Goal: Task Accomplishment & Management: Complete application form

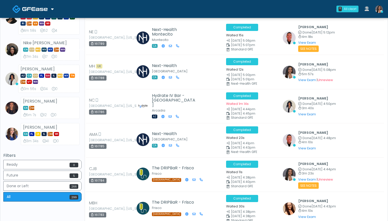
scroll to position [288, 0]
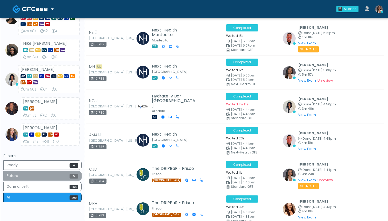
click at [56, 174] on button "Future 5" at bounding box center [42, 175] width 78 height 9
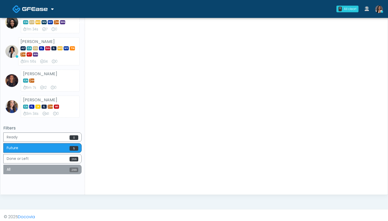
scroll to position [316, 0]
click at [41, 165] on button "All 299" at bounding box center [42, 169] width 78 height 9
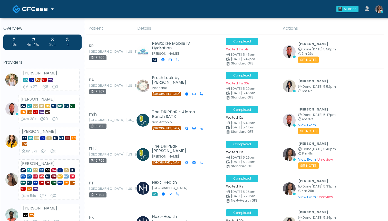
scroll to position [0, 0]
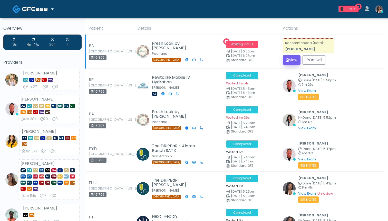
click at [288, 60] on button "View" at bounding box center [291, 59] width 18 height 9
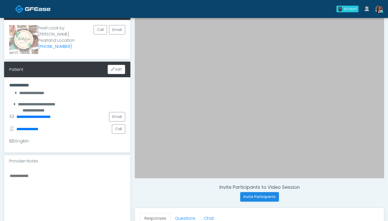
scroll to position [35, 0]
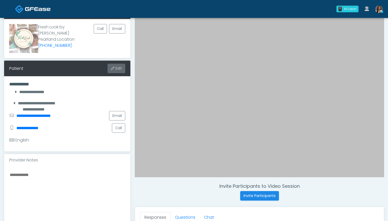
click at [117, 72] on button "Edit" at bounding box center [116, 68] width 18 height 9
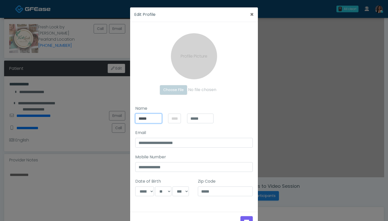
drag, startPoint x: 149, startPoint y: 120, endPoint x: 135, endPoint y: 117, distance: 14.8
click at [135, 117] on div "**********" at bounding box center [193, 142] width 125 height 73
type input "******"
drag, startPoint x: 210, startPoint y: 119, endPoint x: 179, endPoint y: 118, distance: 31.3
click at [179, 118] on div "****** *****" at bounding box center [174, 119] width 78 height 10
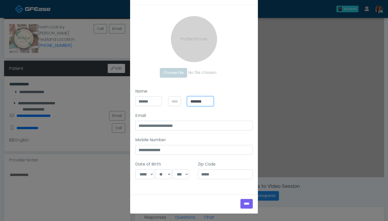
scroll to position [17, 0]
type input "*******"
select select "*"
click at [207, 187] on div "**********" at bounding box center [194, 98] width 128 height 186
click at [245, 202] on input "****" at bounding box center [246, 203] width 12 height 9
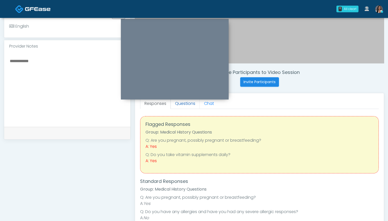
click at [189, 105] on link "Questions" at bounding box center [184, 103] width 29 height 11
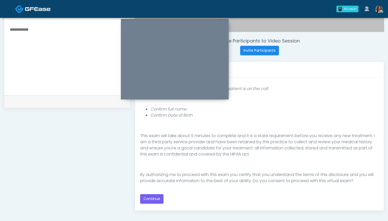
scroll to position [179, 0]
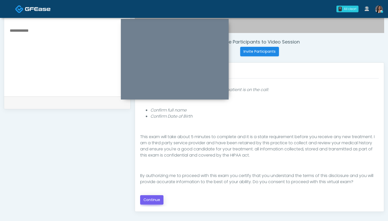
click at [152, 198] on button "Continue" at bounding box center [151, 200] width 23 height 9
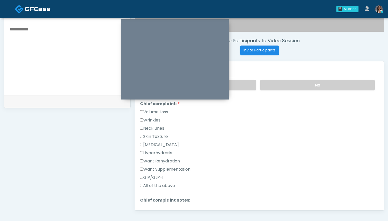
scroll to position [120, 0]
click at [161, 176] on label "GIP/GLP-1" at bounding box center [151, 177] width 23 height 6
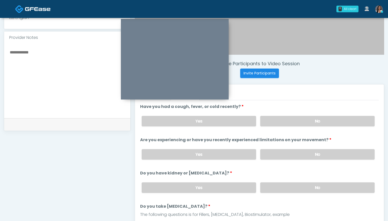
scroll to position [153, 0]
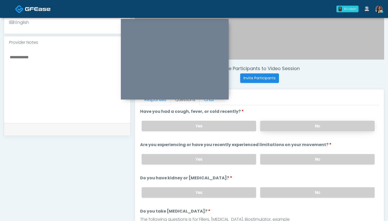
click at [286, 127] on label "No" at bounding box center [317, 126] width 114 height 11
click at [295, 160] on label "No" at bounding box center [317, 159] width 114 height 11
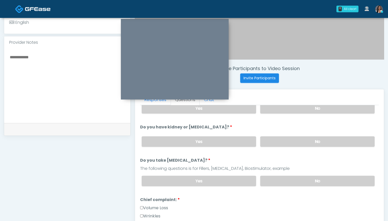
scroll to position [54, 0]
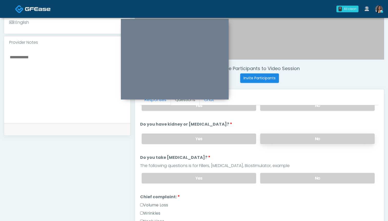
click at [288, 140] on label "No" at bounding box center [317, 139] width 114 height 11
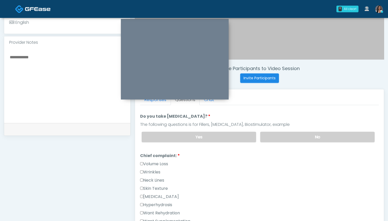
scroll to position [97, 0]
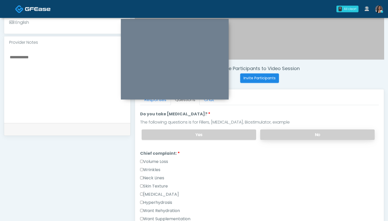
click at [286, 137] on label "No" at bounding box center [317, 135] width 114 height 11
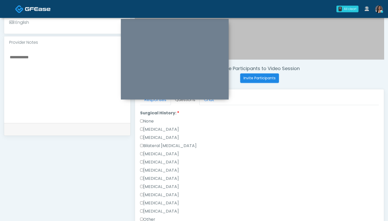
scroll to position [274, 0]
click at [151, 120] on label "None" at bounding box center [147, 120] width 14 height 6
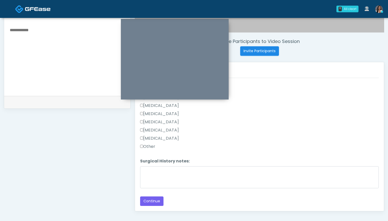
scroll to position [191, 0]
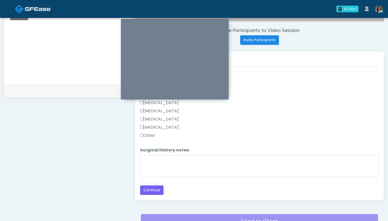
click at [151, 195] on button "Continue" at bounding box center [151, 190] width 23 height 9
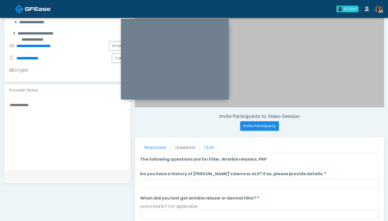
scroll to position [96, 0]
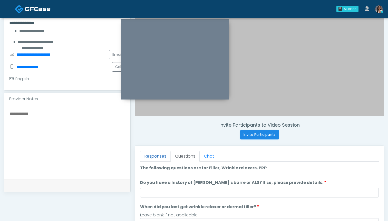
click at [159, 158] on link "Responses" at bounding box center [155, 156] width 31 height 11
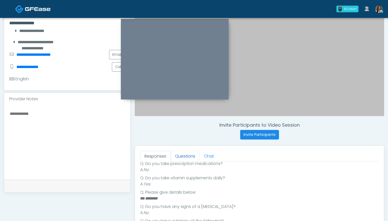
click at [183, 158] on link "Questions" at bounding box center [184, 156] width 29 height 11
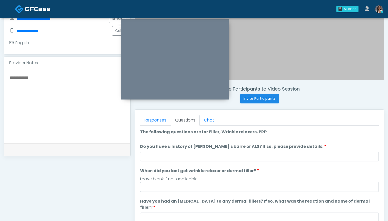
scroll to position [134, 0]
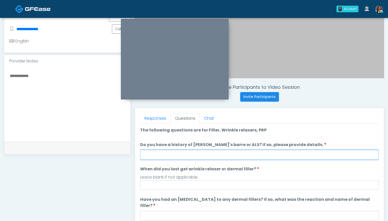
click at [169, 157] on input "Do you have a history of [PERSON_NAME]'s barre or ALS? If so, please provide de…" at bounding box center [259, 155] width 238 height 10
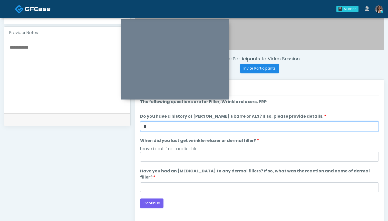
scroll to position [161, 0]
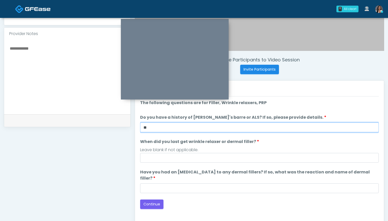
type input "**"
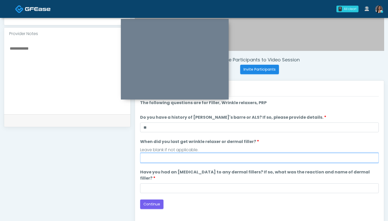
click at [197, 157] on input "When did you last get wrinkle relaxer or dermal filler?" at bounding box center [259, 158] width 238 height 10
type input "***"
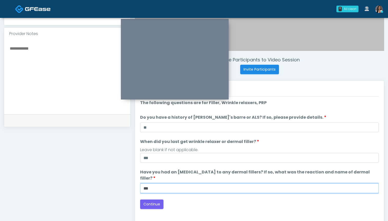
type input "***"
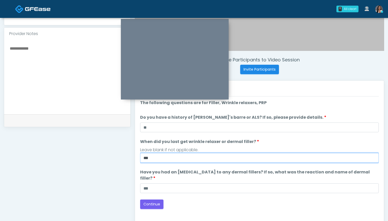
drag, startPoint x: 175, startPoint y: 161, endPoint x: 122, endPoint y: 151, distance: 53.9
click at [122, 151] on div "**********" at bounding box center [194, 75] width 380 height 391
type input "**********"
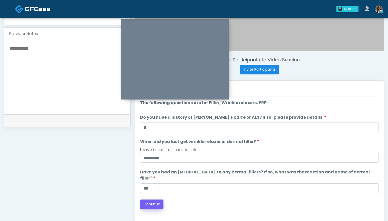
click at [154, 200] on button "Continue" at bounding box center [151, 204] width 23 height 9
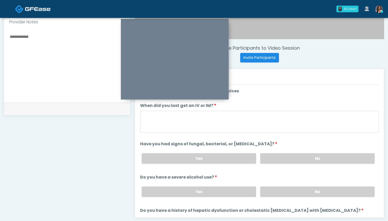
scroll to position [171, 0]
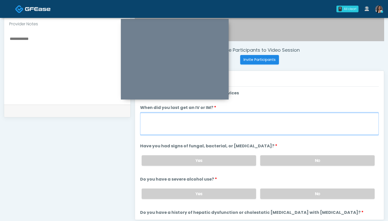
click at [257, 127] on textarea "When did you last get an IV or IM?" at bounding box center [259, 124] width 238 height 22
type textarea "***"
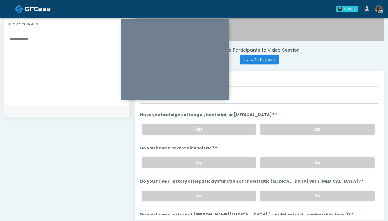
scroll to position [33, 0]
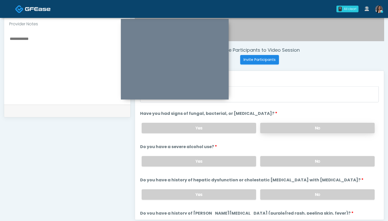
click at [284, 127] on label "No" at bounding box center [317, 128] width 114 height 11
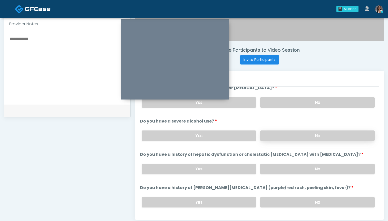
scroll to position [59, 0]
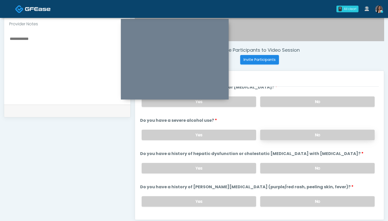
click at [284, 133] on label "No" at bounding box center [317, 135] width 114 height 11
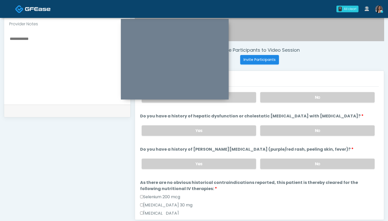
scroll to position [99, 0]
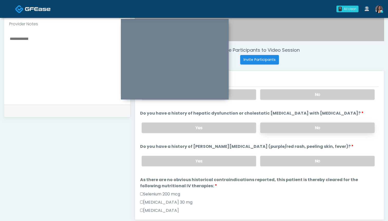
click at [283, 129] on label "No" at bounding box center [317, 128] width 114 height 11
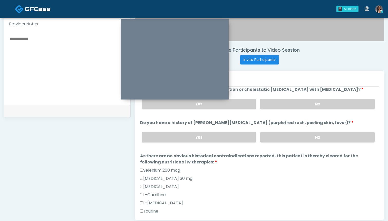
scroll to position [130, 0]
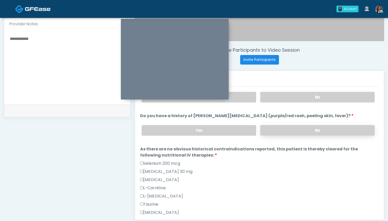
click at [284, 132] on label "No" at bounding box center [317, 130] width 114 height 11
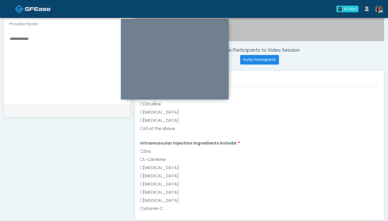
scroll to position [448, 0]
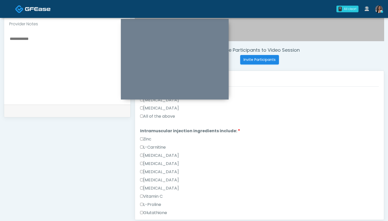
click at [148, 117] on label "All of the above" at bounding box center [157, 117] width 35 height 6
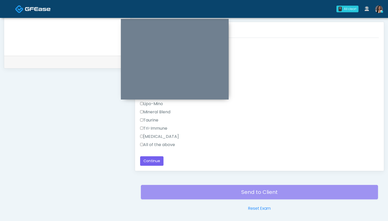
scroll to position [227, 0]
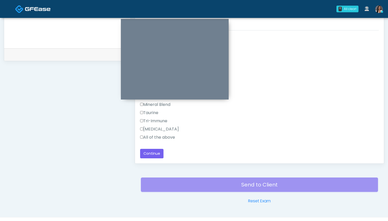
click at [170, 137] on label "All of the above" at bounding box center [157, 138] width 35 height 6
click at [154, 154] on button "Continue" at bounding box center [151, 153] width 23 height 9
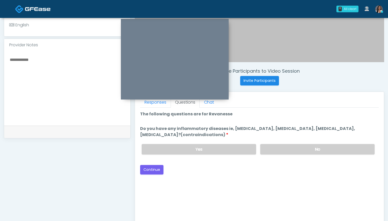
scroll to position [125, 0]
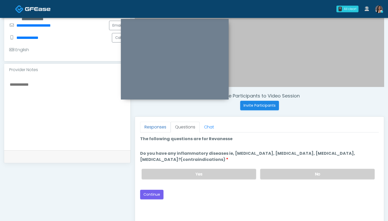
click at [153, 129] on link "Responses" at bounding box center [155, 127] width 31 height 11
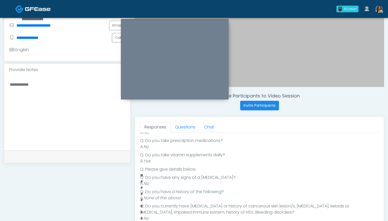
scroll to position [130, 0]
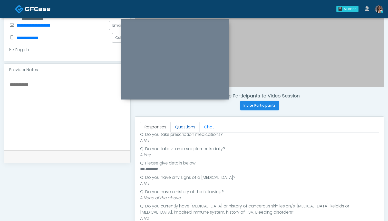
click at [184, 125] on link "Questions" at bounding box center [184, 127] width 29 height 11
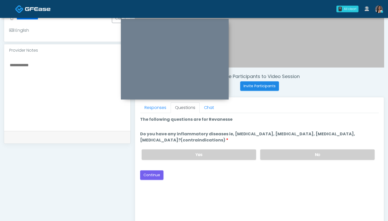
scroll to position [144, 0]
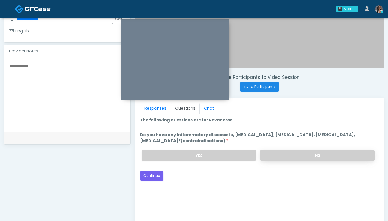
click at [282, 157] on label "No" at bounding box center [317, 155] width 114 height 11
click at [154, 176] on button "Continue" at bounding box center [151, 175] width 23 height 9
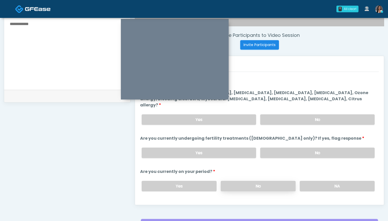
scroll to position [175, 0]
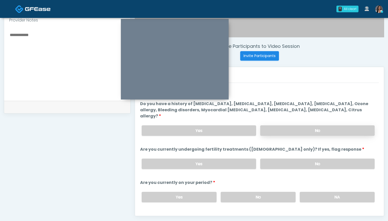
click at [290, 126] on label "No" at bounding box center [317, 131] width 114 height 11
click at [283, 159] on label "No" at bounding box center [317, 164] width 114 height 11
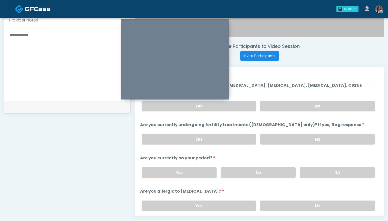
scroll to position [25, 0]
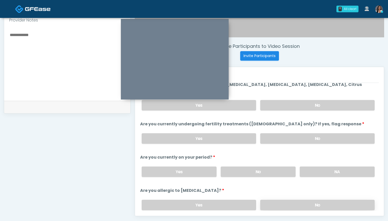
click at [270, 200] on label "No" at bounding box center [317, 205] width 114 height 11
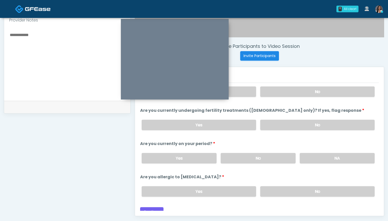
scroll to position [39, 0]
click at [250, 154] on label "No" at bounding box center [257, 159] width 75 height 11
click at [160, 208] on button "Continue" at bounding box center [151, 212] width 23 height 9
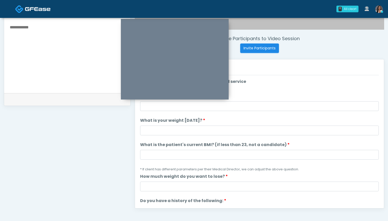
scroll to position [183, 0]
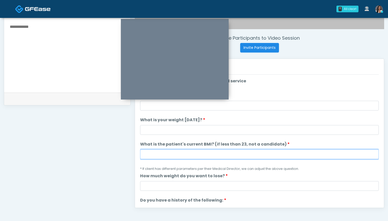
click at [226, 156] on input "What is the patient's current BMI? (if less than 23, not a candidate)" at bounding box center [259, 155] width 238 height 10
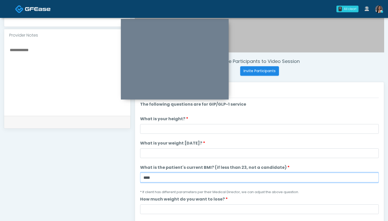
scroll to position [160, 0]
type input "****"
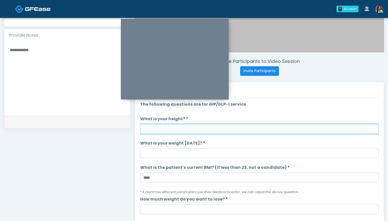
click at [227, 126] on input "What is your height?" at bounding box center [259, 129] width 238 height 10
type input "*****"
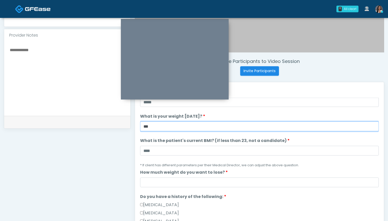
scroll to position [28, 0]
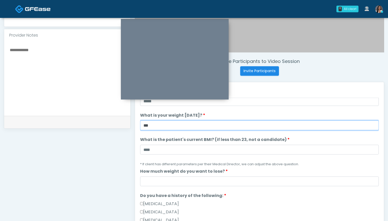
type input "***"
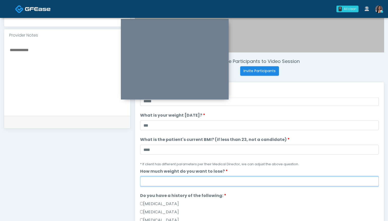
click at [216, 182] on input "How much weight do you want to lose?" at bounding box center [259, 182] width 238 height 10
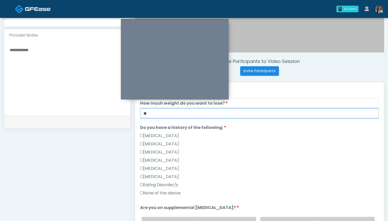
scroll to position [103, 0]
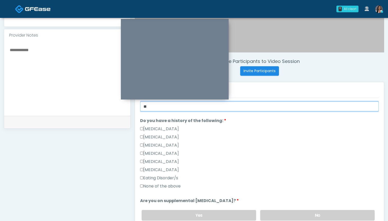
type input "**"
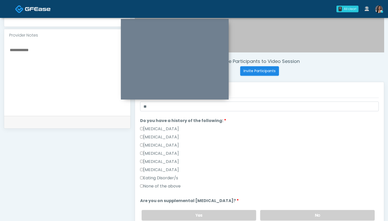
click at [167, 187] on label "None of the above" at bounding box center [160, 187] width 41 height 6
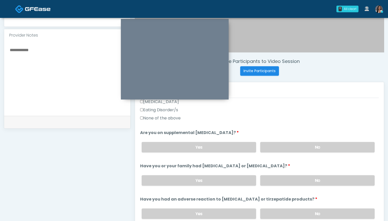
scroll to position [176, 0]
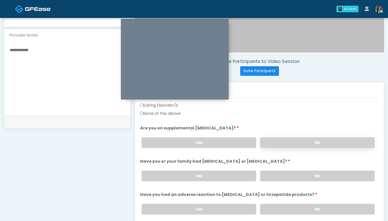
click at [278, 142] on label "No" at bounding box center [317, 143] width 114 height 11
click at [221, 141] on label "Yes" at bounding box center [199, 143] width 114 height 11
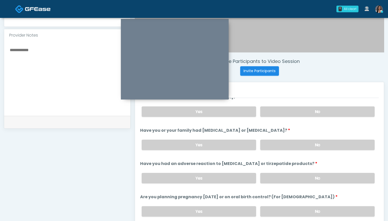
scroll to position [204, 0]
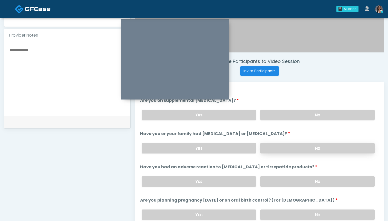
click at [291, 147] on label "No" at bounding box center [317, 148] width 114 height 11
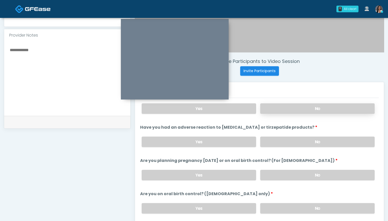
scroll to position [244, 0]
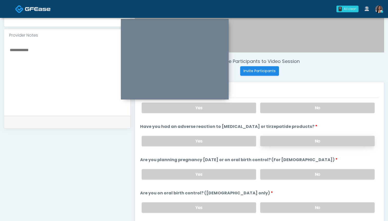
click at [280, 140] on label "No" at bounding box center [317, 141] width 114 height 11
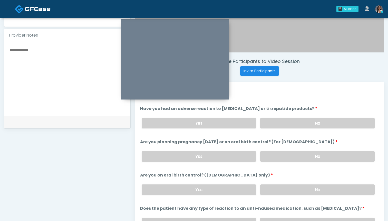
scroll to position [266, 0]
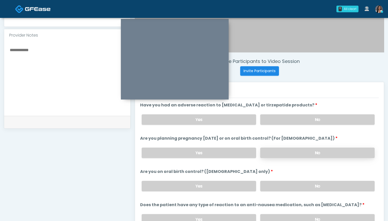
click at [276, 152] on label "No" at bounding box center [317, 153] width 114 height 11
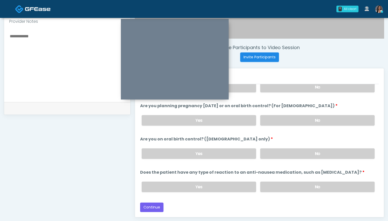
scroll to position [174, 0]
click at [213, 120] on label "Yes" at bounding box center [199, 120] width 114 height 11
click at [277, 153] on label "No" at bounding box center [317, 153] width 114 height 11
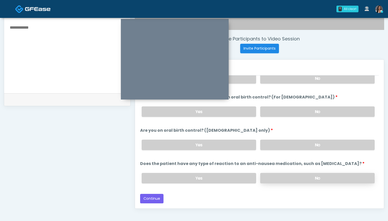
click at [273, 177] on label "No" at bounding box center [317, 178] width 114 height 11
click at [149, 198] on button "Continue" at bounding box center [151, 198] width 23 height 9
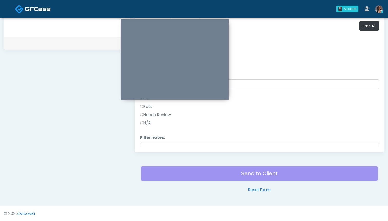
scroll to position [0, 0]
click at [367, 27] on button "Pass All" at bounding box center [368, 25] width 19 height 9
click at [149, 143] on button "Continue" at bounding box center [151, 142] width 23 height 9
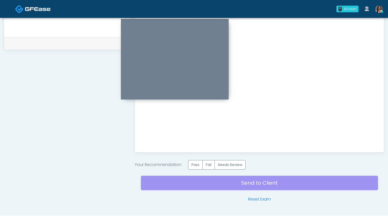
scroll to position [0, 0]
click at [248, 181] on div "Send to Client Reset Exam" at bounding box center [259, 186] width 237 height 33
click at [188, 164] on div "Your Recommendation: Pass Fail Needs Review" at bounding box center [259, 164] width 249 height 9
click at [195, 165] on label "Pass" at bounding box center [195, 164] width 15 height 9
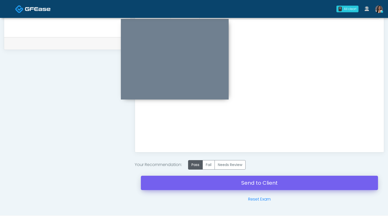
click at [253, 183] on link "Send to Client" at bounding box center [259, 183] width 237 height 14
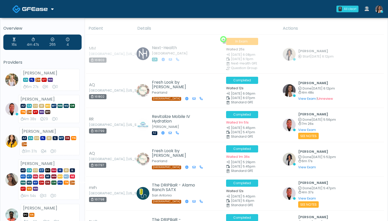
click at [304, 27] on th "Actions" at bounding box center [331, 28] width 104 height 13
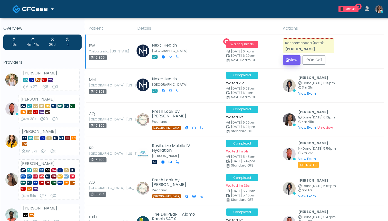
click at [292, 60] on button "View" at bounding box center [291, 59] width 18 height 9
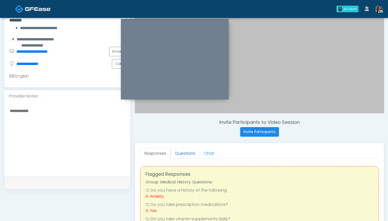
scroll to position [99, 0]
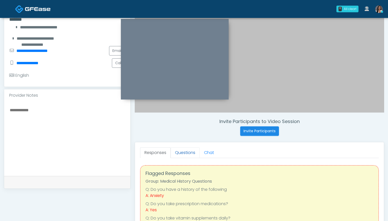
click at [182, 151] on link "Questions" at bounding box center [184, 153] width 29 height 11
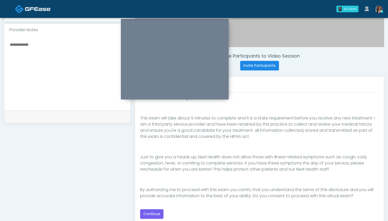
scroll to position [173, 0]
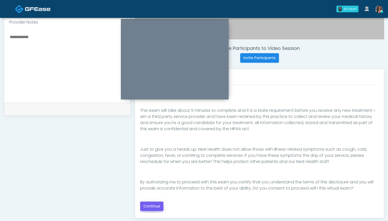
click at [155, 207] on button "Continue" at bounding box center [151, 206] width 23 height 9
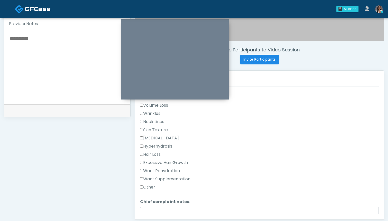
scroll to position [130, 0]
click at [170, 171] on label "Want Rehydration" at bounding box center [160, 170] width 40 height 6
click at [170, 177] on label "Want Supplementation" at bounding box center [165, 178] width 50 height 6
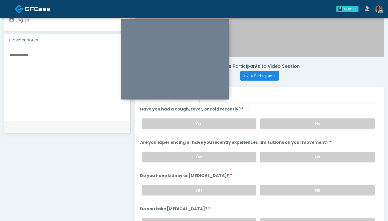
scroll to position [150, 0]
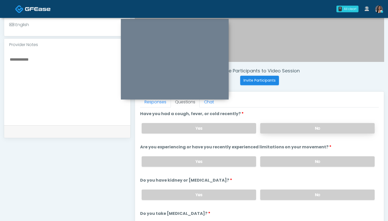
click at [285, 131] on label "No" at bounding box center [317, 128] width 114 height 11
click at [286, 163] on label "No" at bounding box center [317, 162] width 114 height 11
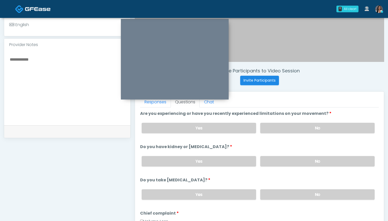
scroll to position [39, 0]
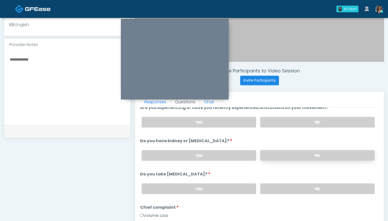
click at [285, 155] on label "No" at bounding box center [317, 155] width 114 height 11
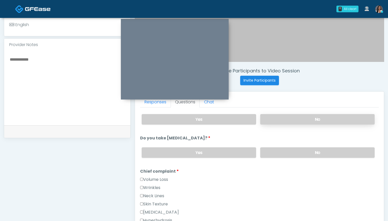
scroll to position [79, 0]
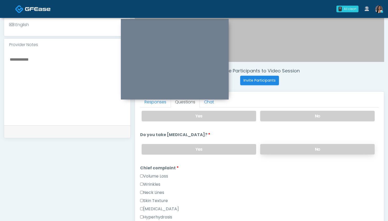
click at [287, 152] on label "No" at bounding box center [317, 149] width 114 height 11
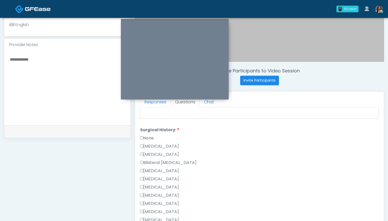
scroll to position [261, 0]
click at [149, 138] on label "None" at bounding box center [147, 137] width 14 height 6
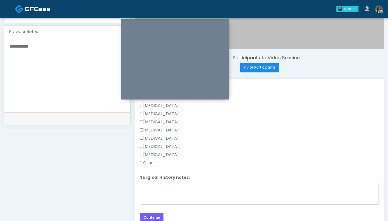
scroll to position [168, 0]
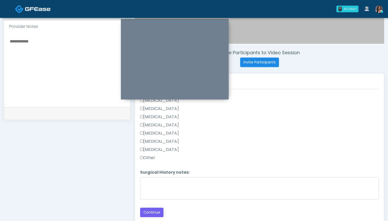
click at [150, 216] on button "Continue" at bounding box center [151, 212] width 23 height 9
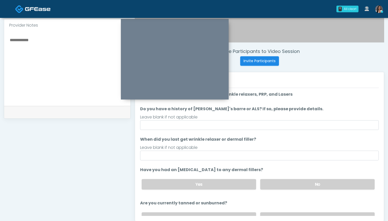
scroll to position [169, 0]
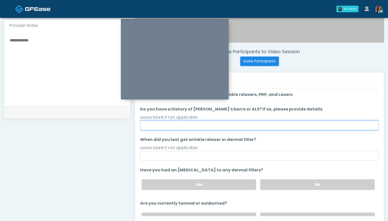
click at [262, 127] on input "Do you have a history of [PERSON_NAME]'s barre or ALS? If so, please provide de…" at bounding box center [259, 126] width 238 height 10
type input "**"
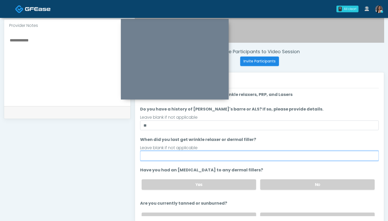
click at [266, 156] on input "When did you last get wrinkle relaxer or dermal filler?" at bounding box center [259, 156] width 238 height 10
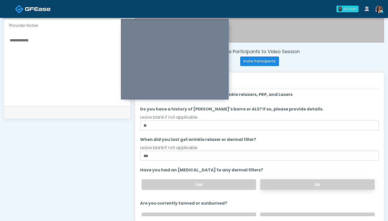
click at [300, 182] on label "No" at bounding box center [317, 185] width 114 height 11
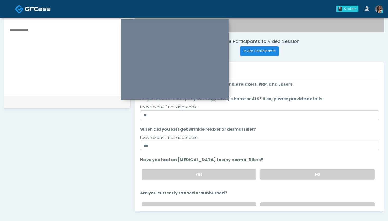
scroll to position [0, 0]
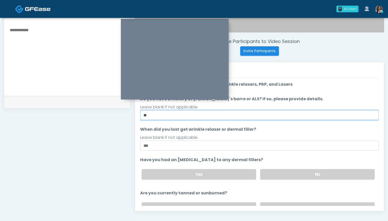
drag, startPoint x: 165, startPoint y: 116, endPoint x: 132, endPoint y: 116, distance: 33.1
click at [132, 116] on div "Invite Participants to Video Session Invite Participants Responses Questions Ch…" at bounding box center [256, 56] width 253 height 391
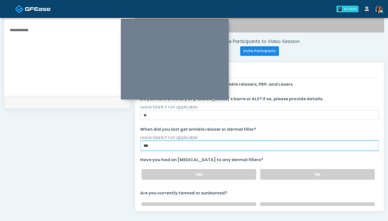
drag, startPoint x: 170, startPoint y: 149, endPoint x: 135, endPoint y: 145, distance: 35.6
click at [135, 145] on div "Responses Questions Chat Good Faith Exam Script Good Faith Exam Script INTRODUC…" at bounding box center [259, 137] width 249 height 150
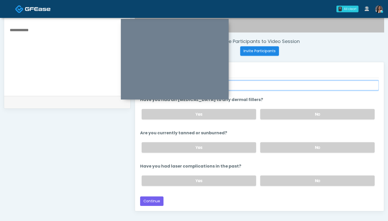
scroll to position [60, 0]
type input "*********"
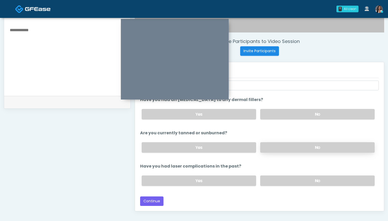
click at [275, 148] on label "No" at bounding box center [317, 148] width 114 height 11
click at [273, 183] on label "No" at bounding box center [317, 181] width 114 height 11
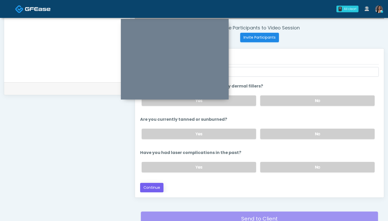
click at [153, 188] on button "Continue" at bounding box center [151, 187] width 23 height 9
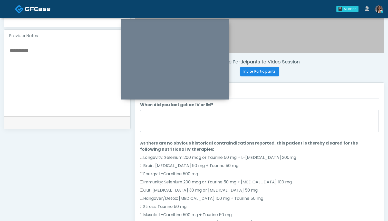
scroll to position [156, 0]
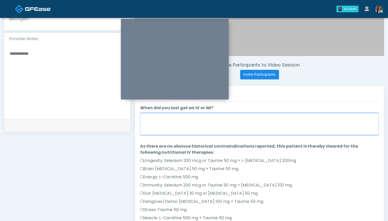
click at [250, 124] on textarea "When did you last get an IV or IM?" at bounding box center [259, 124] width 238 height 22
type textarea "*"
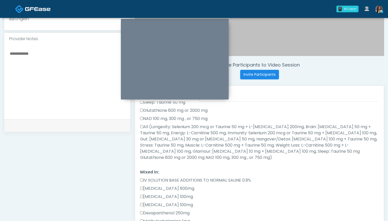
scroll to position [140, 0]
type textarea "********"
click at [214, 129] on label "All (Longevity: Selenium 200 mcg or Taurine 50 mg + L-[MEDICAL_DATA] 200mg, Bra…" at bounding box center [259, 143] width 238 height 37
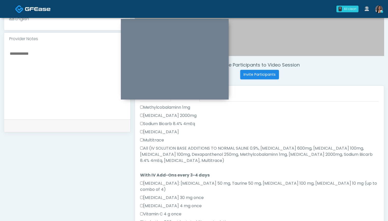
scroll to position [260, 0]
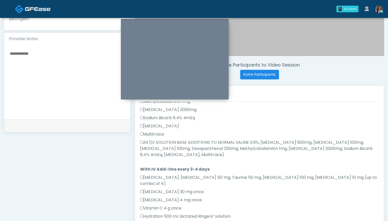
click at [194, 140] on label "All (IV SOLUTION BASE ADDITIONS TO NORMAL SALINE 0.9%, Magnesium Chloride 600mg…" at bounding box center [259, 149] width 238 height 18
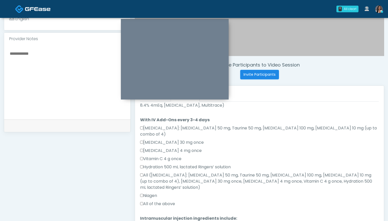
scroll to position [310, 0]
click at [161, 201] on label "All of the above" at bounding box center [157, 204] width 35 height 6
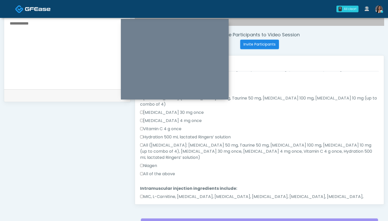
scroll to position [187, 0]
click at [162, 194] on label "MIC, L-Carnitine, Methylcobalamin, Glycine, B-Complex, Lycine, Biotin, Vitamin …" at bounding box center [259, 200] width 238 height 12
click at [149, 214] on button "Continue" at bounding box center [151, 218] width 23 height 9
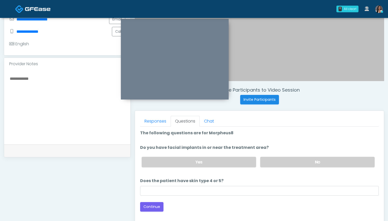
scroll to position [131, 0]
click at [154, 119] on link "Responses" at bounding box center [155, 121] width 31 height 11
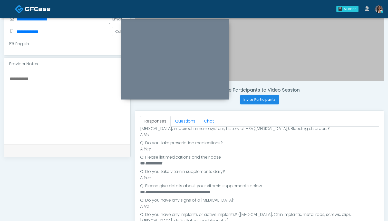
scroll to position [165, 0]
click at [184, 122] on link "Questions" at bounding box center [184, 121] width 29 height 11
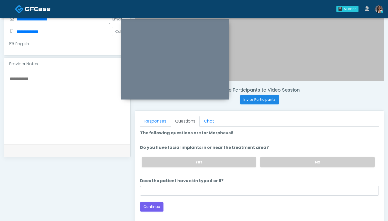
scroll to position [0, 0]
click at [278, 161] on label "No" at bounding box center [317, 162] width 114 height 11
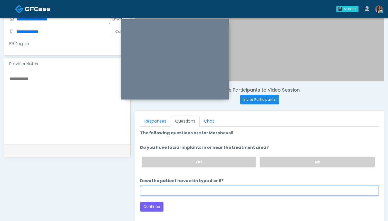
click at [272, 188] on input "Does the patient have skin type 4 or 5?" at bounding box center [259, 191] width 238 height 10
type input "**"
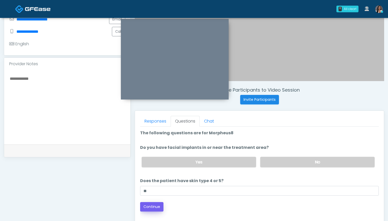
click at [155, 210] on button "Continue" at bounding box center [151, 207] width 23 height 9
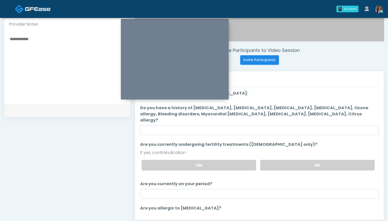
scroll to position [168, 0]
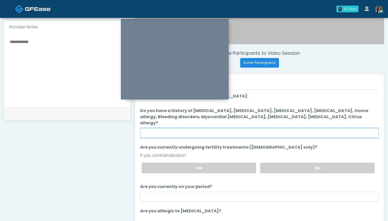
click at [240, 128] on input "Do you have a history of Hyperthyroidism, Hypotension, Hypocalcemia, Hypoglycem…" at bounding box center [259, 133] width 238 height 10
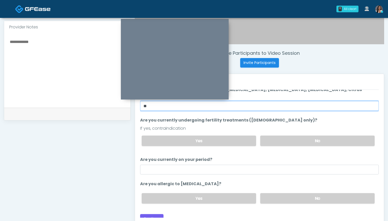
scroll to position [27, 0]
type input "**"
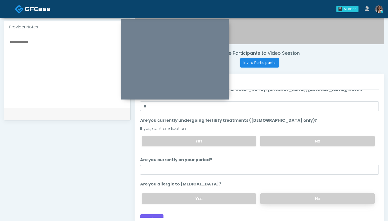
click at [272, 194] on label "No" at bounding box center [317, 199] width 114 height 11
click at [151, 215] on button "Continue" at bounding box center [151, 219] width 23 height 9
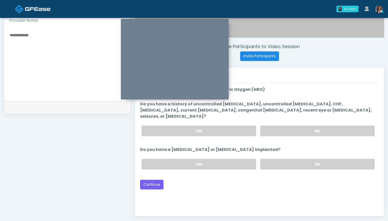
scroll to position [171, 0]
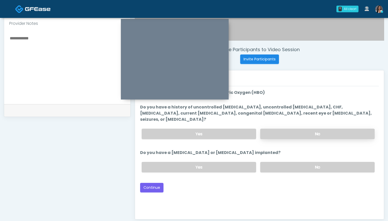
click at [285, 129] on label "No" at bounding box center [317, 134] width 114 height 11
click at [287, 165] on label "No" at bounding box center [317, 167] width 114 height 11
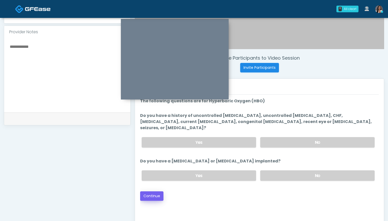
click at [156, 192] on button "Continue" at bounding box center [151, 196] width 23 height 9
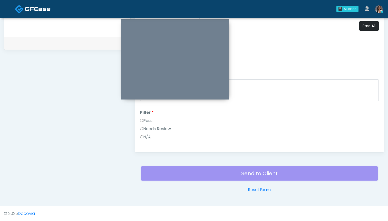
click at [364, 27] on button "Pass All" at bounding box center [368, 25] width 19 height 9
click at [156, 144] on button "Continue" at bounding box center [151, 142] width 23 height 9
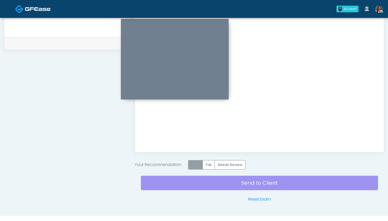
click at [191, 165] on label "Pass" at bounding box center [195, 164] width 15 height 9
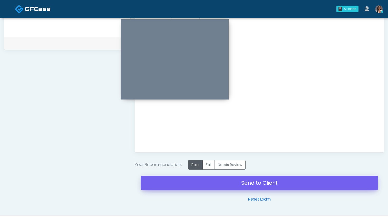
click at [252, 183] on link "Send to Client" at bounding box center [259, 183] width 237 height 14
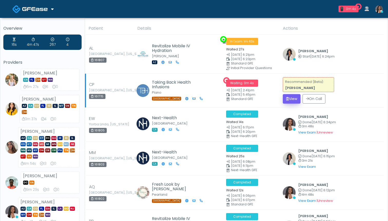
click at [290, 95] on button "View" at bounding box center [291, 98] width 18 height 9
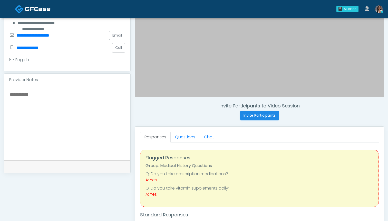
scroll to position [119, 0]
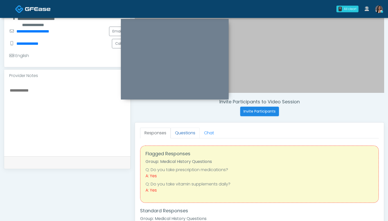
click at [183, 133] on link "Questions" at bounding box center [184, 133] width 29 height 11
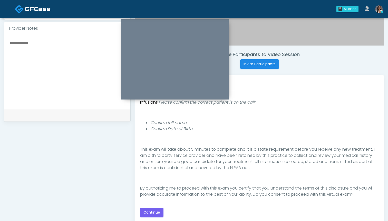
scroll to position [168, 0]
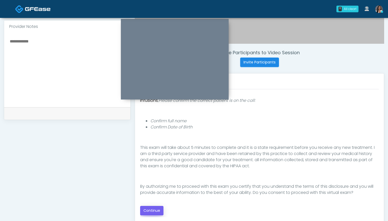
click at [152, 210] on button "Continue" at bounding box center [151, 210] width 23 height 9
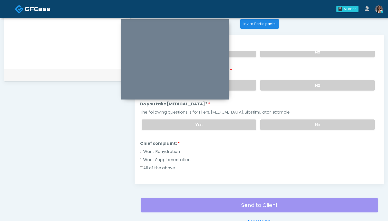
scroll to position [197, 0]
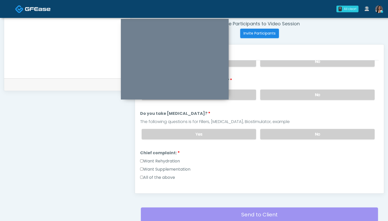
click at [151, 162] on label "Want Rehydration" at bounding box center [160, 161] width 40 height 6
click at [151, 167] on label "Want Supplementation" at bounding box center [165, 170] width 50 height 6
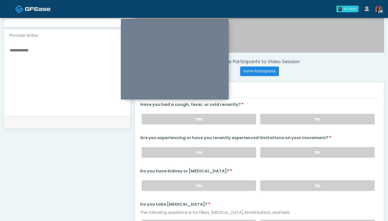
scroll to position [158, 0]
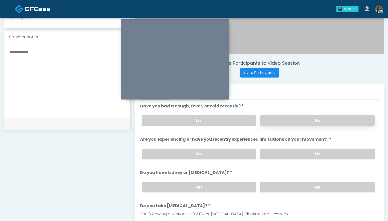
click at [287, 122] on label "No" at bounding box center [317, 121] width 114 height 11
click at [291, 154] on label "No" at bounding box center [317, 154] width 114 height 11
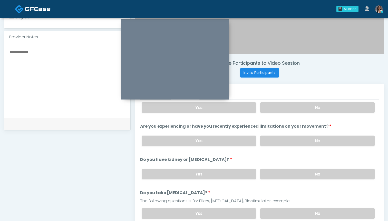
scroll to position [16, 0]
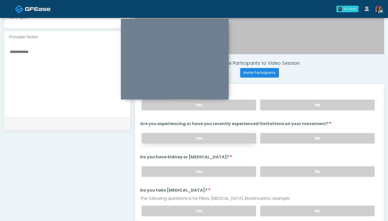
click at [232, 141] on label "Yes" at bounding box center [199, 138] width 114 height 11
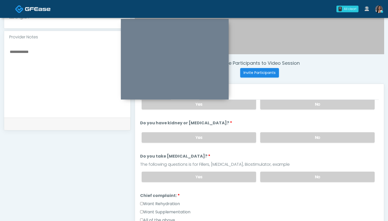
scroll to position [50, 0]
click at [292, 134] on label "No" at bounding box center [317, 137] width 114 height 11
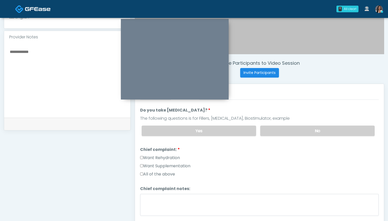
scroll to position [97, 0]
click at [277, 133] on label "No" at bounding box center [317, 130] width 114 height 11
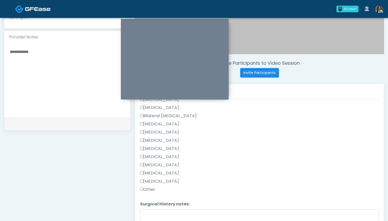
scroll to position [247, 0]
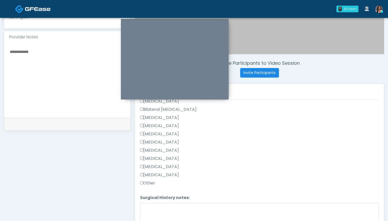
click at [147, 183] on label "Other" at bounding box center [147, 183] width 15 height 6
click at [155, 207] on textarea "Surgical History notes:" at bounding box center [259, 214] width 238 height 22
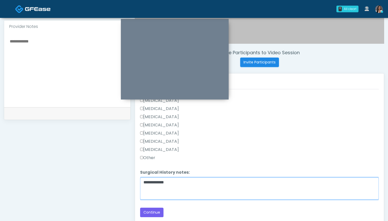
scroll to position [171, 0]
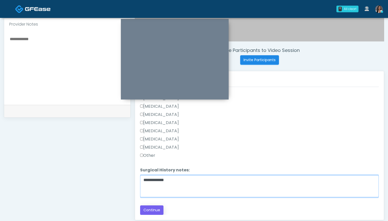
type textarea "**********"
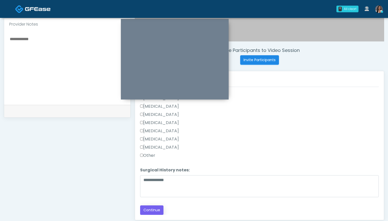
click at [154, 211] on button "Continue" at bounding box center [151, 210] width 23 height 9
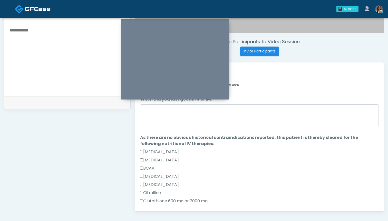
scroll to position [179, 0]
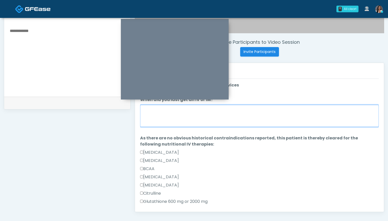
click at [242, 117] on textarea "When did you last get an IV or IM?" at bounding box center [259, 116] width 238 height 22
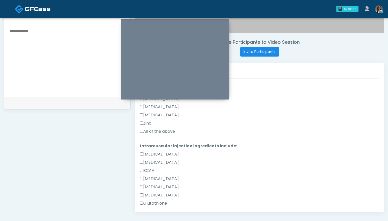
scroll to position [261, 0]
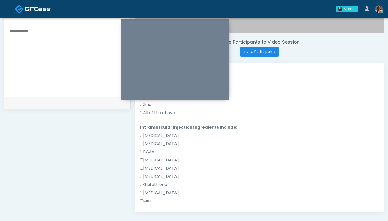
type textarea "******"
click at [170, 114] on label "All of the above" at bounding box center [157, 113] width 35 height 6
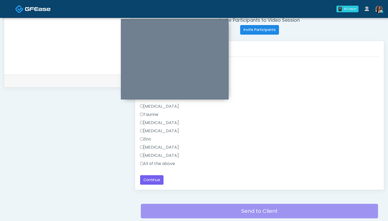
scroll to position [201, 0]
click at [165, 163] on label "All of the above" at bounding box center [157, 164] width 35 height 6
click at [155, 182] on button "Continue" at bounding box center [151, 180] width 23 height 9
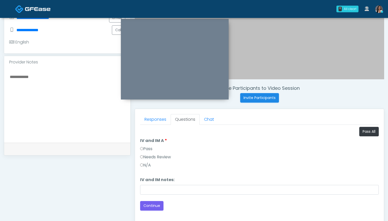
scroll to position [131, 0]
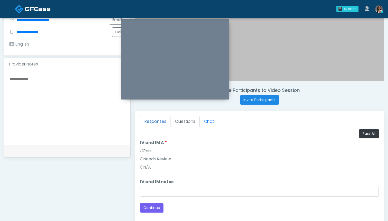
click at [157, 125] on link "Responses" at bounding box center [155, 121] width 31 height 11
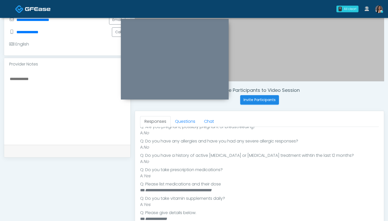
scroll to position [89, 0]
click at [180, 122] on link "Questions" at bounding box center [184, 121] width 29 height 11
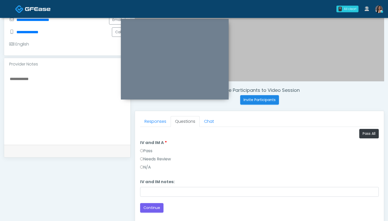
scroll to position [0, 0]
click at [368, 134] on button "Pass All" at bounding box center [368, 133] width 19 height 9
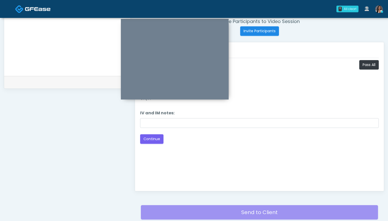
scroll to position [207, 0]
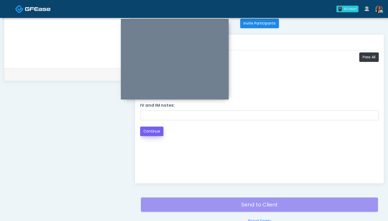
click at [155, 131] on button "Continue" at bounding box center [151, 131] width 23 height 9
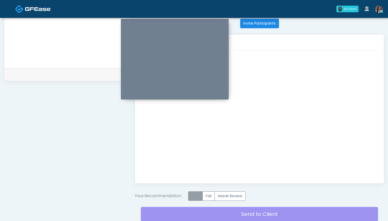
click at [197, 195] on label "Pass" at bounding box center [195, 196] width 15 height 9
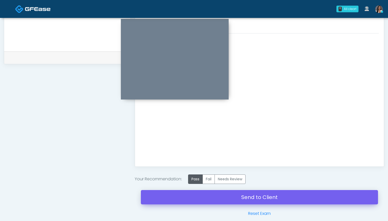
click at [249, 195] on link "Send to Client" at bounding box center [259, 197] width 237 height 14
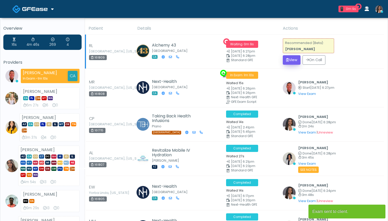
click at [288, 61] on button "View" at bounding box center [291, 59] width 18 height 9
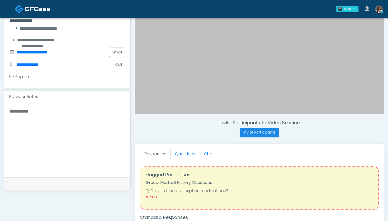
scroll to position [118, 0]
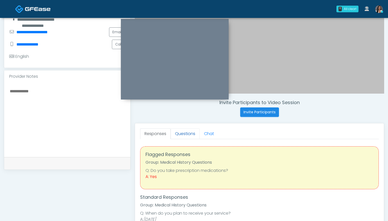
click at [182, 134] on link "Questions" at bounding box center [184, 134] width 29 height 11
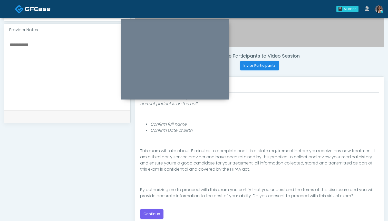
scroll to position [167, 0]
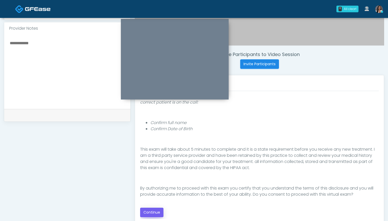
click at [149, 213] on button "Continue" at bounding box center [151, 212] width 23 height 9
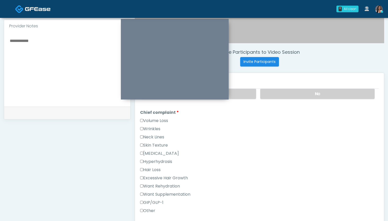
scroll to position [120, 0]
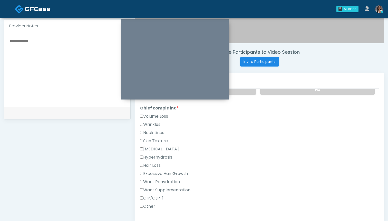
click at [154, 125] on label "Wrinkles" at bounding box center [150, 125] width 20 height 6
click at [159, 118] on label "Volume Loss" at bounding box center [154, 117] width 28 height 6
click at [153, 129] on div "Wrinkles" at bounding box center [259, 126] width 238 height 8
click at [155, 125] on label "Wrinkles" at bounding box center [150, 125] width 20 height 6
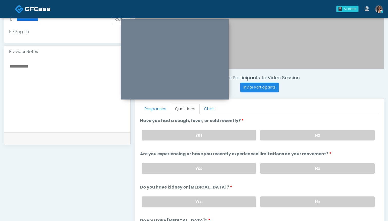
scroll to position [143, 0]
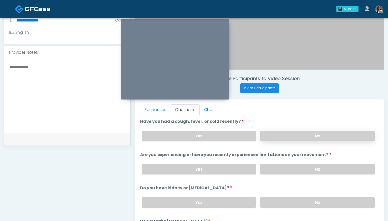
click at [284, 138] on label "No" at bounding box center [317, 136] width 114 height 11
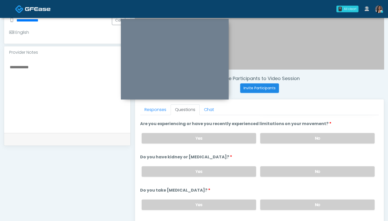
scroll to position [31, 0]
click at [286, 137] on label "No" at bounding box center [317, 139] width 114 height 11
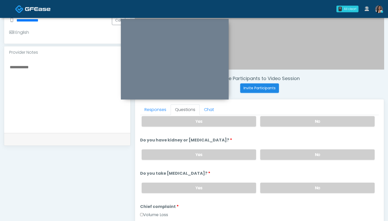
scroll to position [51, 0]
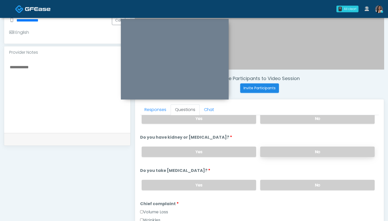
click at [284, 153] on label "No" at bounding box center [317, 152] width 114 height 11
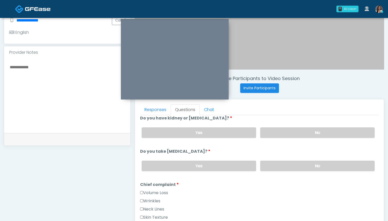
scroll to position [71, 0]
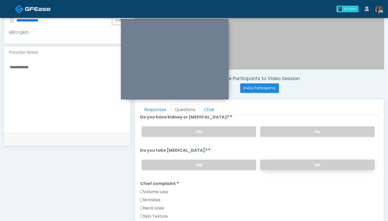
click at [277, 165] on label "No" at bounding box center [317, 165] width 114 height 11
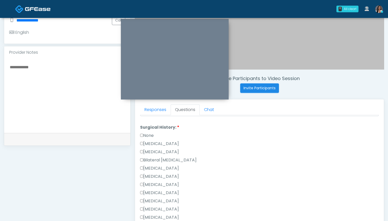
scroll to position [283, 0]
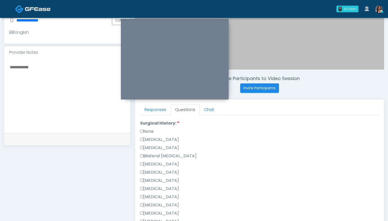
click at [146, 131] on label "None" at bounding box center [147, 132] width 14 height 6
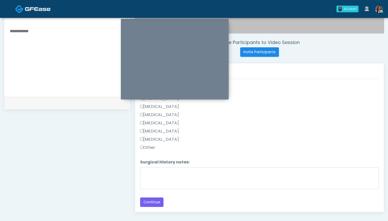
scroll to position [181, 0]
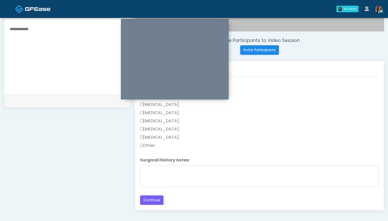
click at [150, 201] on button "Continue" at bounding box center [151, 200] width 23 height 9
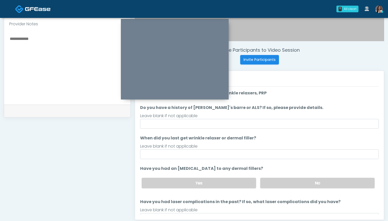
scroll to position [165, 0]
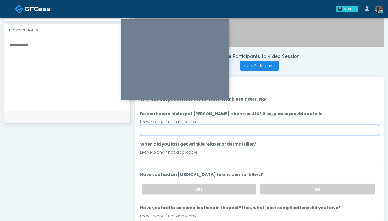
click at [235, 128] on input "Do you have a history of Guillain's barre or ALS? If so, please provide details." at bounding box center [259, 130] width 238 height 10
type input "**"
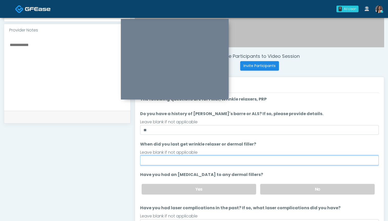
click at [227, 162] on input "When did you last get wrinkle relaxer or dermal filler?" at bounding box center [259, 161] width 238 height 10
click at [194, 161] on input "When did you last get wrinkle relaxer or dermal filler?" at bounding box center [259, 161] width 238 height 10
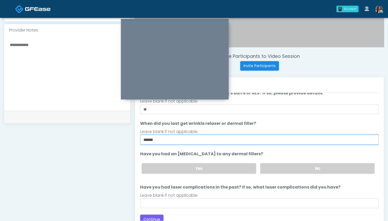
scroll to position [21, 0]
type input "******"
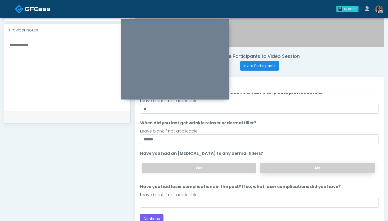
click at [284, 171] on label "No" at bounding box center [317, 168] width 114 height 11
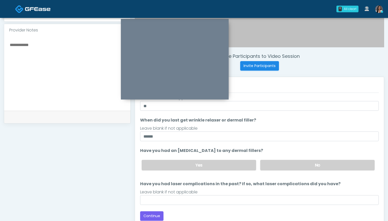
scroll to position [24, 0]
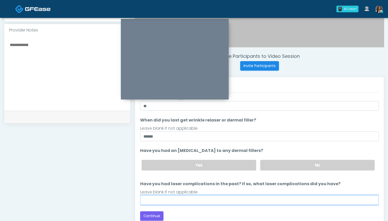
click at [255, 199] on input "Have you had laser complications in the past? If so, what laser complications d…" at bounding box center [259, 201] width 238 height 10
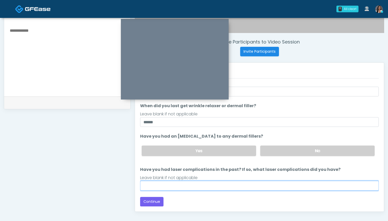
scroll to position [178, 0]
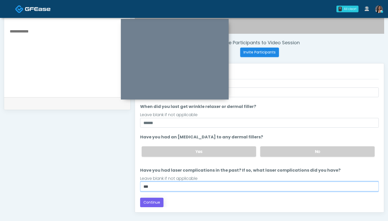
type input "***"
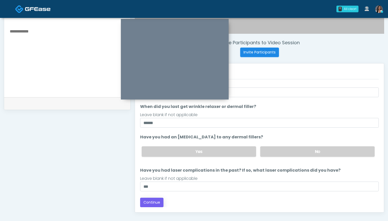
click at [151, 203] on button "Continue" at bounding box center [151, 202] width 23 height 9
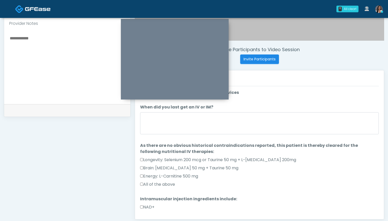
scroll to position [171, 0]
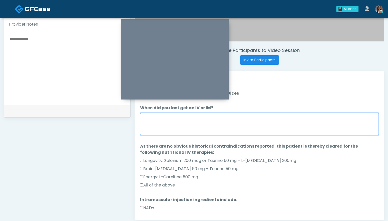
click at [274, 125] on textarea "When did you last get an IV or IM?" at bounding box center [259, 124] width 238 height 22
type textarea "***"
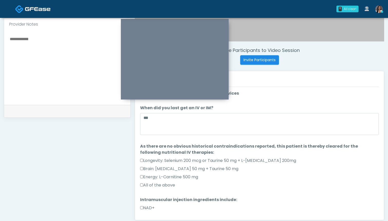
click at [162, 186] on label "All of the above" at bounding box center [157, 186] width 35 height 6
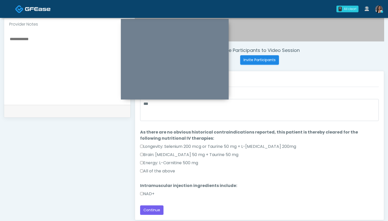
scroll to position [14, 0]
click at [148, 195] on label "NAD+" at bounding box center [147, 194] width 14 height 6
click at [149, 209] on button "Continue" at bounding box center [151, 210] width 23 height 9
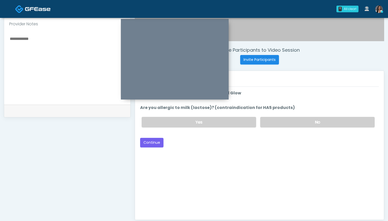
scroll to position [166, 0]
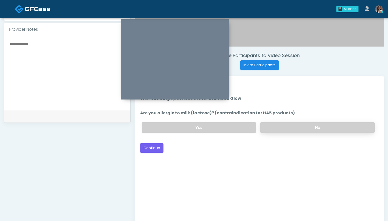
click at [282, 127] on label "No" at bounding box center [317, 128] width 114 height 11
click at [155, 149] on button "Continue" at bounding box center [151, 148] width 23 height 9
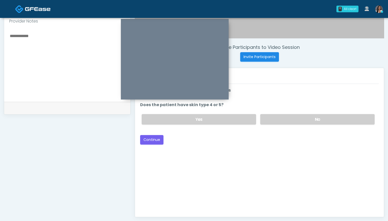
scroll to position [164, 0]
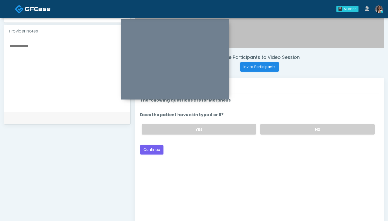
click at [277, 123] on div "Yes No" at bounding box center [257, 129] width 241 height 19
click at [275, 128] on label "No" at bounding box center [317, 129] width 114 height 11
click at [156, 152] on button "Continue" at bounding box center [151, 149] width 23 height 9
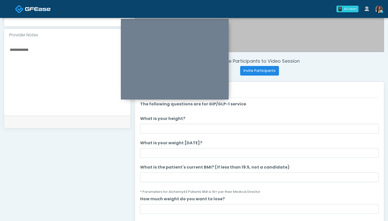
scroll to position [158, 0]
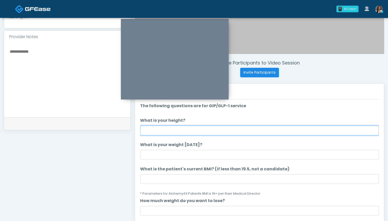
click at [245, 132] on input "What is your height?" at bounding box center [259, 131] width 238 height 10
type input "*****"
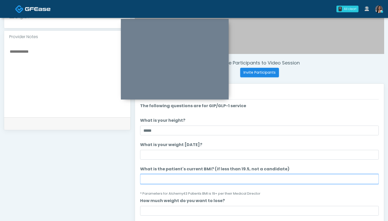
click at [160, 178] on input "What is the patient's current BMI? (if less than 19.5, not a candidate)" at bounding box center [259, 180] width 238 height 10
type input "****"
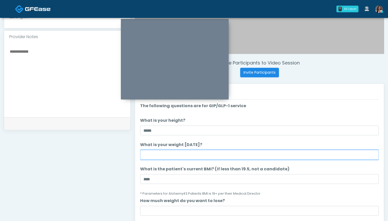
click at [169, 158] on input "What is your weight today?" at bounding box center [259, 155] width 238 height 10
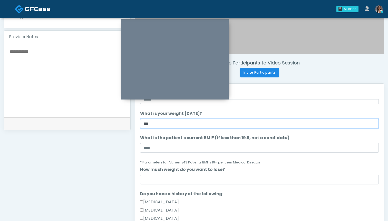
scroll to position [34, 0]
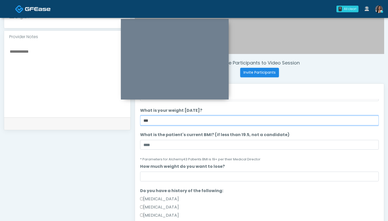
type input "***"
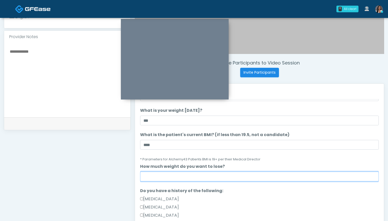
click at [180, 175] on input "How much weight do you want to lose?" at bounding box center [259, 177] width 238 height 10
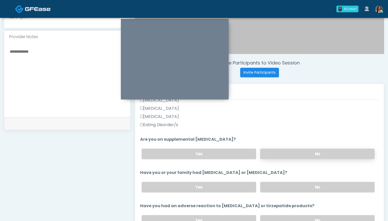
scroll to position [159, 0]
type input "*"
click at [300, 155] on label "No" at bounding box center [317, 153] width 114 height 11
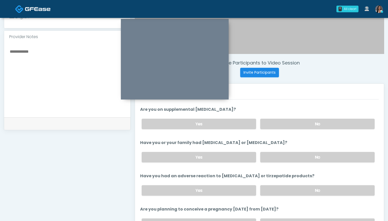
scroll to position [193, 0]
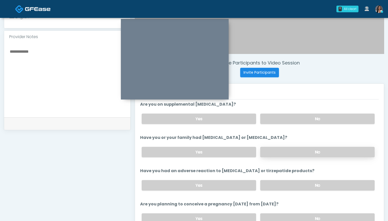
click at [282, 152] on label "No" at bounding box center [317, 152] width 114 height 11
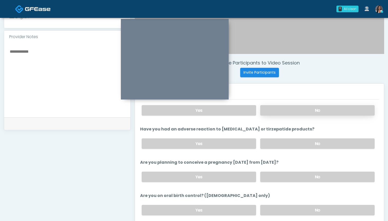
scroll to position [236, 0]
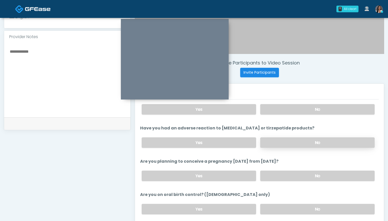
click at [291, 145] on label "No" at bounding box center [317, 143] width 114 height 11
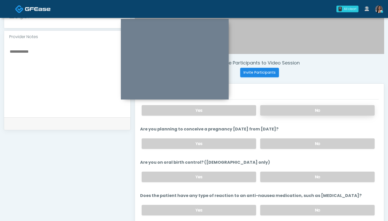
scroll to position [275, 0]
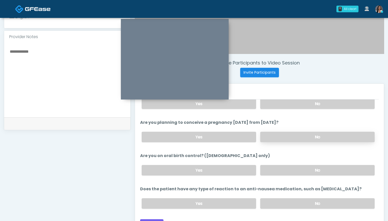
click at [292, 138] on label "No" at bounding box center [317, 137] width 114 height 11
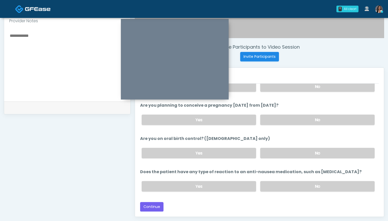
scroll to position [275, 0]
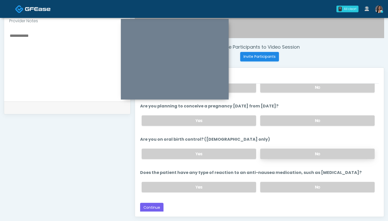
click at [289, 155] on label "No" at bounding box center [317, 154] width 114 height 11
click at [284, 186] on label "No" at bounding box center [317, 187] width 114 height 11
click at [156, 206] on button "Continue" at bounding box center [151, 207] width 23 height 9
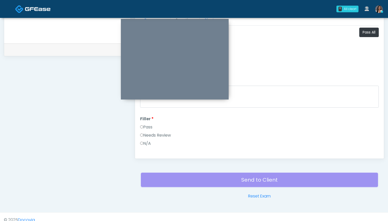
scroll to position [231, 0]
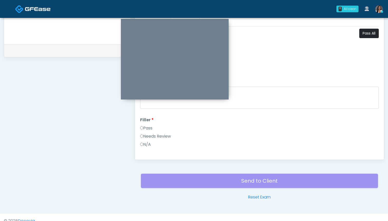
click at [368, 34] on button "Pass All" at bounding box center [368, 33] width 19 height 9
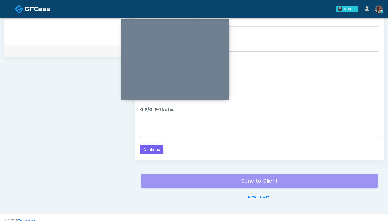
scroll to position [932, 0]
click at [155, 150] on button "Continue" at bounding box center [151, 149] width 23 height 9
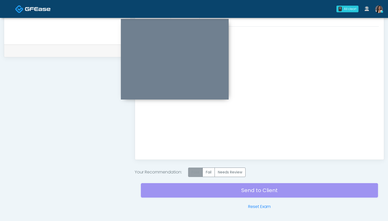
click at [194, 173] on label "Pass" at bounding box center [195, 172] width 15 height 9
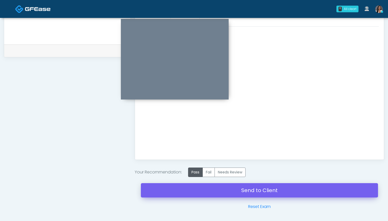
click at [258, 192] on link "Send to Client" at bounding box center [259, 191] width 237 height 14
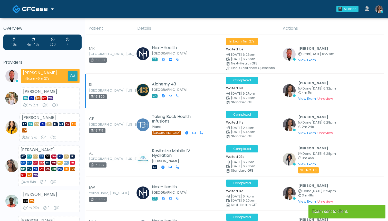
drag, startPoint x: 104, startPoint y: 96, endPoint x: 95, endPoint y: 97, distance: 9.2
click at [95, 97] on div "161809" at bounding box center [98, 96] width 18 height 5
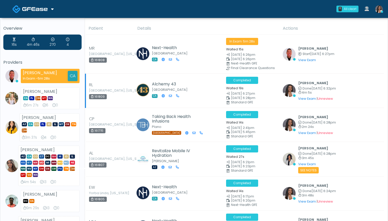
copy div "161809"
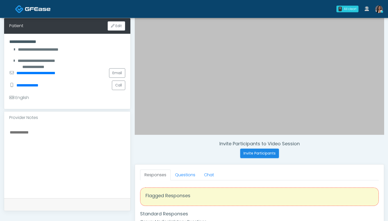
scroll to position [79, 0]
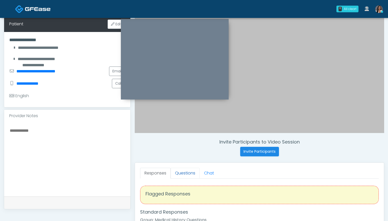
click at [183, 174] on link "Questions" at bounding box center [184, 173] width 29 height 11
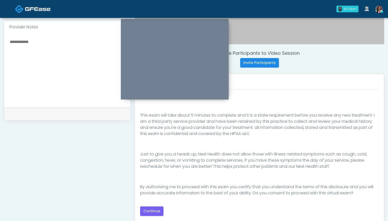
scroll to position [167, 0]
click at [151, 213] on button "Continue" at bounding box center [151, 211] width 23 height 9
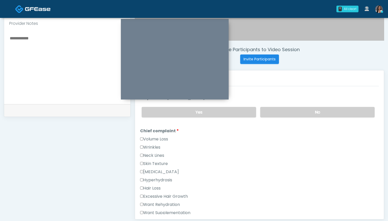
scroll to position [96, 0]
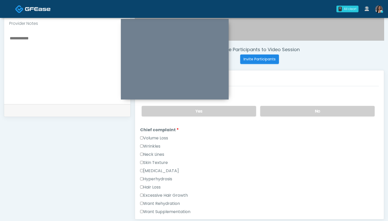
click at [164, 203] on label "Want Rehydration" at bounding box center [160, 204] width 40 height 6
click at [164, 210] on label "Want Supplementation" at bounding box center [165, 212] width 50 height 6
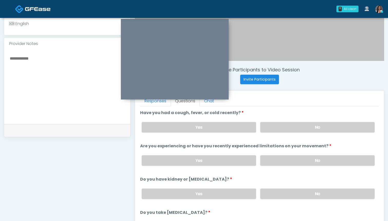
scroll to position [151, 0]
click at [284, 128] on label "No" at bounding box center [317, 128] width 114 height 11
click at [289, 161] on label "No" at bounding box center [317, 161] width 114 height 11
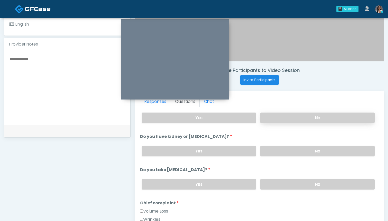
scroll to position [47, 0]
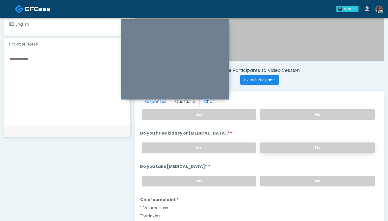
click at [291, 146] on label "No" at bounding box center [317, 148] width 114 height 11
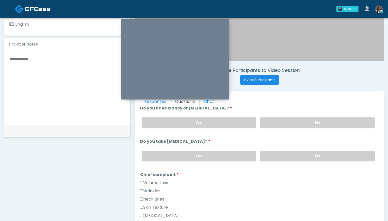
scroll to position [75, 0]
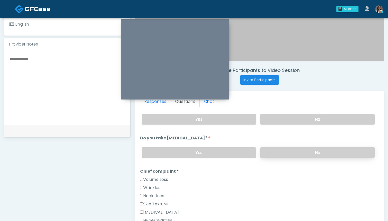
click at [283, 154] on label "No" at bounding box center [317, 153] width 114 height 11
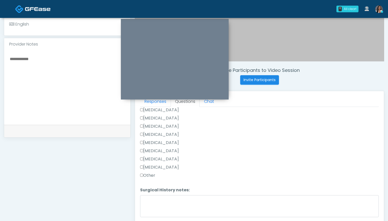
scroll to position [321, 0]
click at [149, 176] on label "Other" at bounding box center [147, 176] width 15 height 6
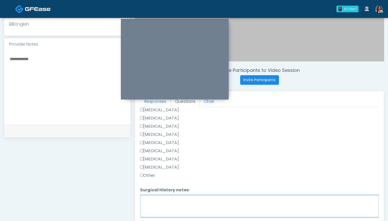
click at [156, 199] on textarea "Surgical History notes:" at bounding box center [259, 207] width 238 height 22
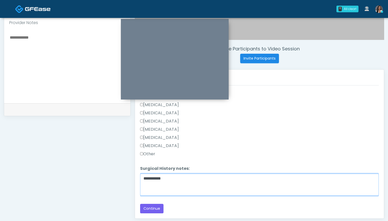
scroll to position [174, 0]
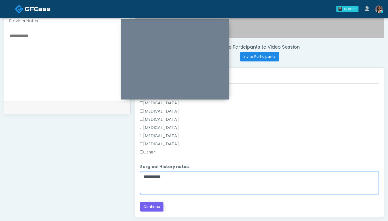
type textarea "**********"
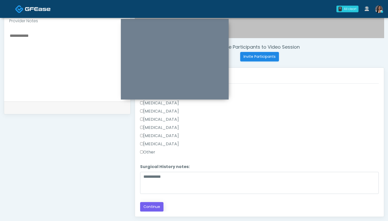
click at [145, 209] on button "Continue" at bounding box center [151, 207] width 23 height 9
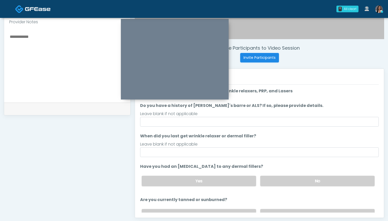
scroll to position [169, 0]
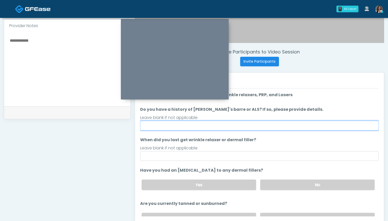
click at [270, 125] on input "Do you have a history of Guillain's barre or ALS? If so, please provide details." at bounding box center [259, 126] width 238 height 10
type input "**"
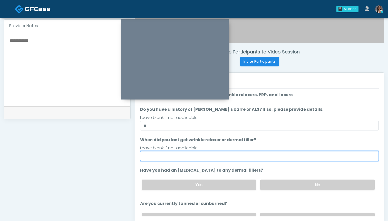
click at [275, 156] on input "When did you last get wrinkle relaxer or dermal filler?" at bounding box center [259, 156] width 238 height 10
type input "***"
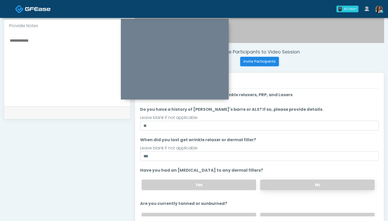
click at [280, 184] on label "No" at bounding box center [317, 185] width 114 height 11
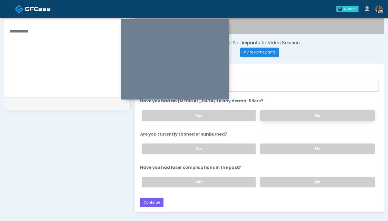
scroll to position [178, 0]
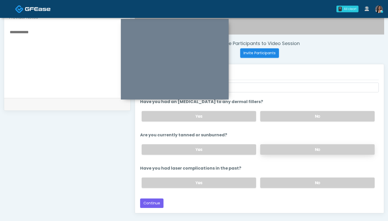
click at [281, 151] on label "No" at bounding box center [317, 150] width 114 height 11
click at [287, 186] on label "No" at bounding box center [317, 183] width 114 height 11
click at [199, 149] on label "Yes" at bounding box center [199, 150] width 114 height 11
click at [64, 62] on textarea at bounding box center [67, 60] width 116 height 63
type textarea "*"
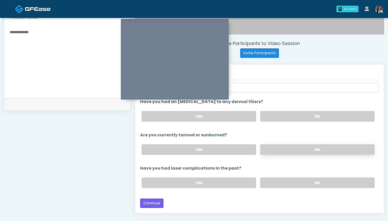
click at [279, 149] on label "No" at bounding box center [317, 150] width 114 height 11
click at [145, 205] on button "Continue" at bounding box center [151, 203] width 23 height 9
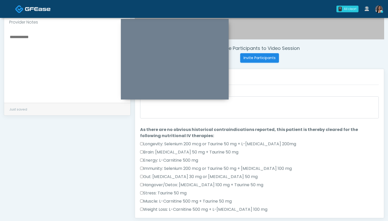
scroll to position [165, 0]
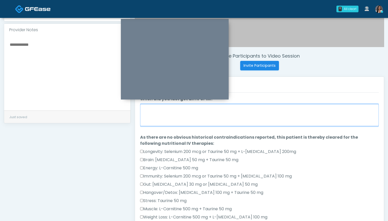
click at [255, 114] on textarea "When did you last get an IV or IM?" at bounding box center [259, 115] width 238 height 22
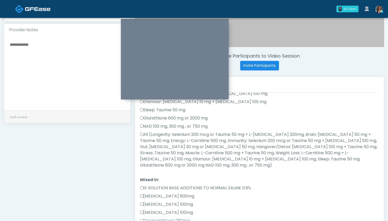
scroll to position [126, 0]
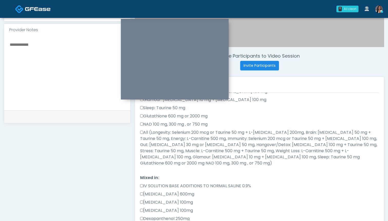
type textarea "***"
click at [228, 134] on label "All (Longevity: Selenium 200 mcg or Taurine 50 mg + L-Arginine 200mg, Brain: Gl…" at bounding box center [259, 148] width 238 height 37
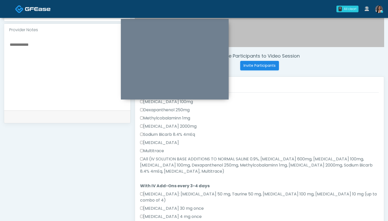
scroll to position [239, 0]
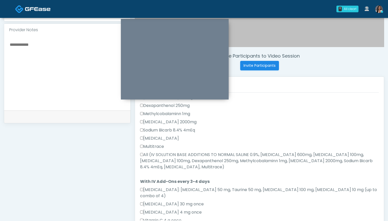
click at [193, 152] on label "All (IV SOLUTION BASE ADDITIONS TO NORMAL SALINE 0.9%, Magnesium Chloride 600mg…" at bounding box center [259, 161] width 238 height 18
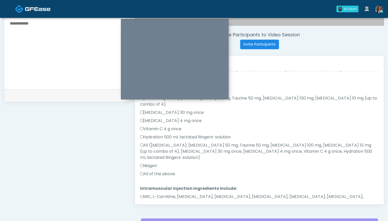
scroll to position [190, 0]
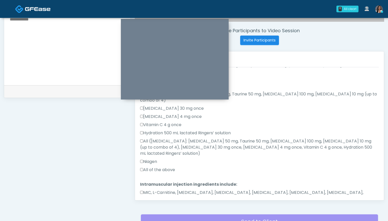
click at [166, 167] on label "All of the above" at bounding box center [157, 170] width 35 height 6
click at [195, 190] on label "MIC, L-Carnitine, Methylcobalamin, Glycine, B-Complex, Lycine, Biotin, Vitamin …" at bounding box center [259, 196] width 238 height 12
click at [157, 211] on button "Continue" at bounding box center [151, 215] width 23 height 9
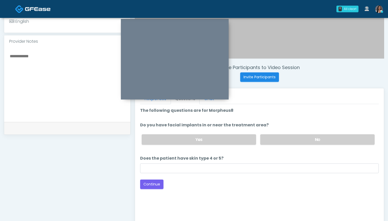
scroll to position [146, 0]
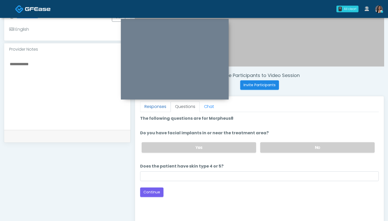
click at [165, 108] on link "Responses" at bounding box center [155, 107] width 31 height 11
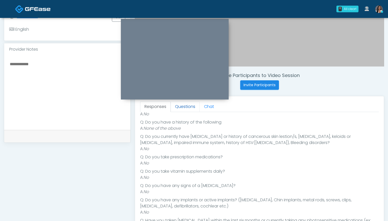
click at [185, 108] on link "Questions" at bounding box center [184, 107] width 29 height 11
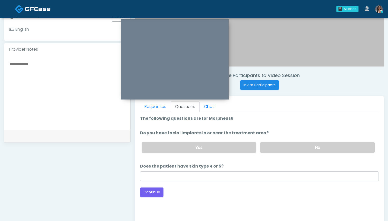
scroll to position [0, 0]
click at [279, 149] on label "No" at bounding box center [317, 148] width 114 height 11
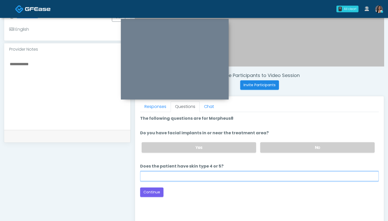
click at [254, 178] on input "Does the patient have skin type 4 or 5?" at bounding box center [259, 177] width 238 height 10
type input "**"
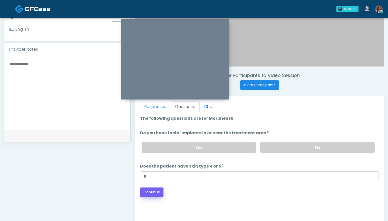
click at [146, 191] on button "Continue" at bounding box center [151, 192] width 23 height 9
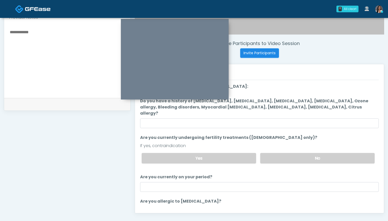
scroll to position [175, 0]
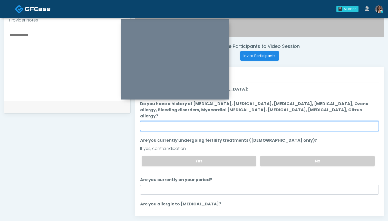
click at [262, 122] on input "Do you have a history of Hyperthyroidism, Hypotension, Hypocalcemia, Hypoglycem…" at bounding box center [259, 127] width 238 height 10
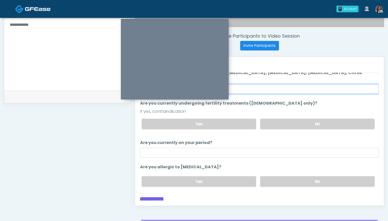
scroll to position [188, 0]
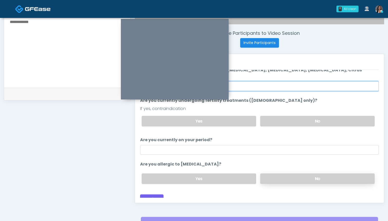
type input "**"
click at [289, 176] on label "No" at bounding box center [317, 179] width 114 height 11
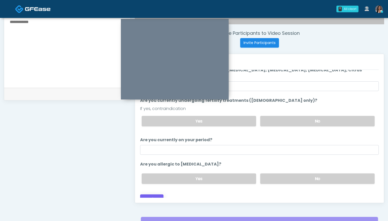
click at [159, 195] on button "Continue" at bounding box center [151, 199] width 23 height 9
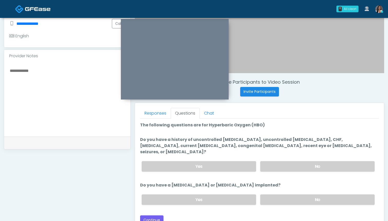
scroll to position [0, 0]
click at [274, 195] on label "No" at bounding box center [317, 200] width 114 height 11
click at [277, 161] on label "No" at bounding box center [317, 166] width 114 height 11
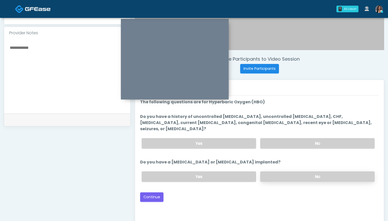
scroll to position [161, 0]
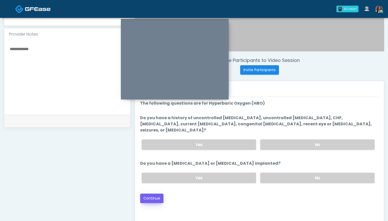
click at [151, 194] on button "Continue" at bounding box center [151, 198] width 23 height 9
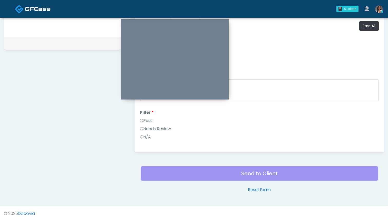
scroll to position [236, 0]
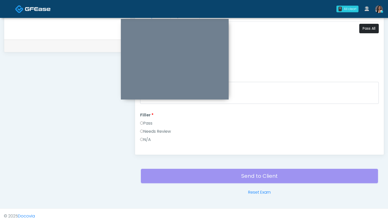
click at [365, 31] on button "Pass All" at bounding box center [368, 28] width 19 height 9
click at [154, 146] on button "Continue" at bounding box center [151, 144] width 23 height 9
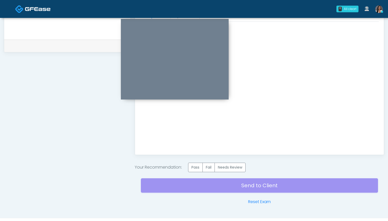
scroll to position [0, 0]
click at [199, 167] on label "Pass" at bounding box center [195, 167] width 15 height 9
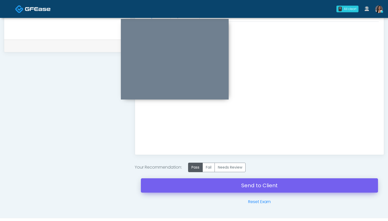
click at [247, 185] on link "Send to Client" at bounding box center [259, 186] width 237 height 14
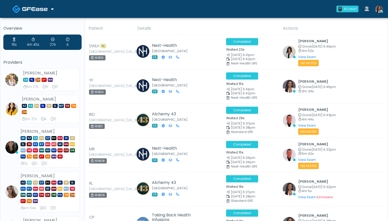
click at [376, 9] on img at bounding box center [379, 9] width 8 height 8
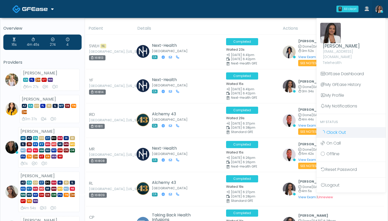
click at [336, 130] on span "Clock Out" at bounding box center [335, 133] width 19 height 6
